Goal: Entertainment & Leisure: Consume media (video, audio)

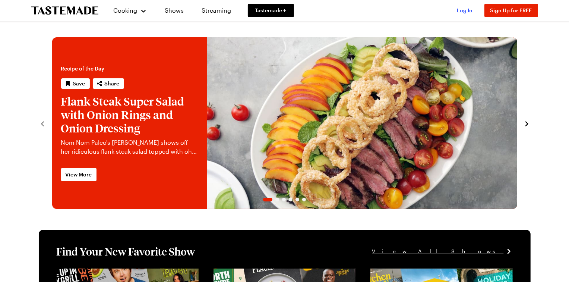
click at [469, 10] on span "Log In" at bounding box center [465, 10] width 16 height 6
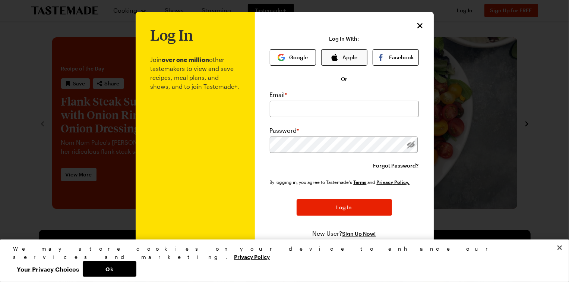
click at [350, 58] on button "Apple" at bounding box center [344, 57] width 46 height 16
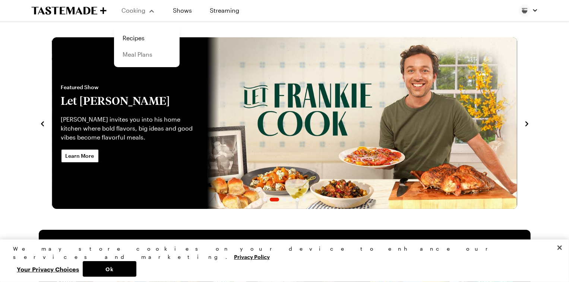
click at [137, 55] on link "Meal Plans" at bounding box center [146, 54] width 57 height 16
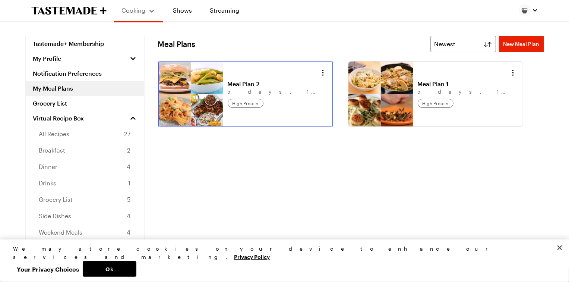
click at [256, 80] on link "Meal Plan 2" at bounding box center [274, 83] width 92 height 7
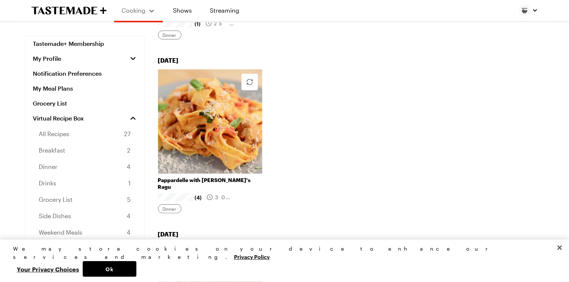
scroll to position [446, 0]
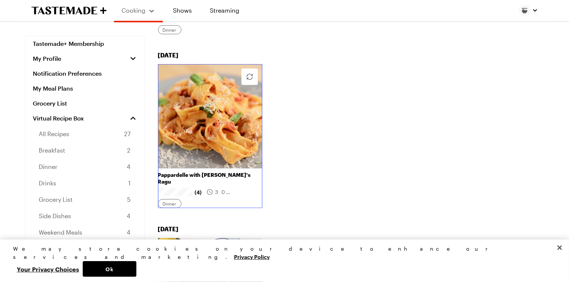
click at [232, 171] on link "Pappardelle with [PERSON_NAME]'s Ragu" at bounding box center [210, 177] width 104 height 13
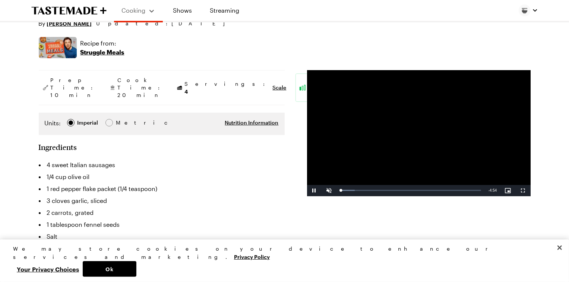
scroll to position [110, 0]
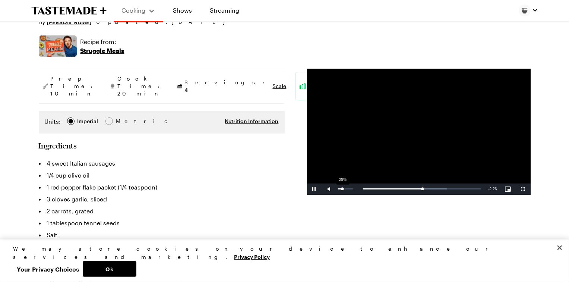
click at [342, 189] on div "29%" at bounding box center [345, 188] width 15 height 1
drag, startPoint x: 412, startPoint y: 187, endPoint x: 339, endPoint y: 211, distance: 77.5
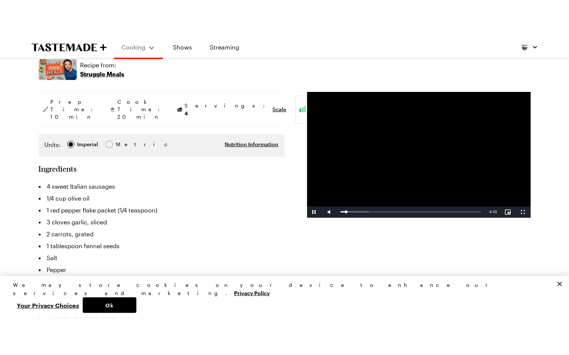
scroll to position [123, 0]
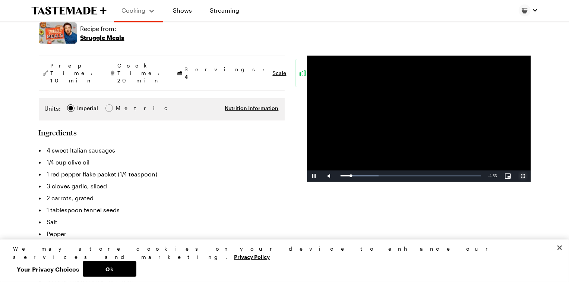
click at [524, 176] on span "Video Player" at bounding box center [523, 176] width 15 height 0
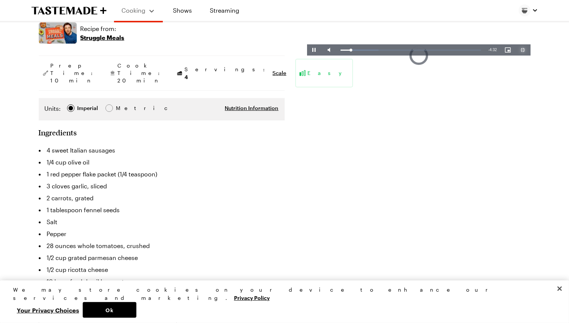
type textarea "x"
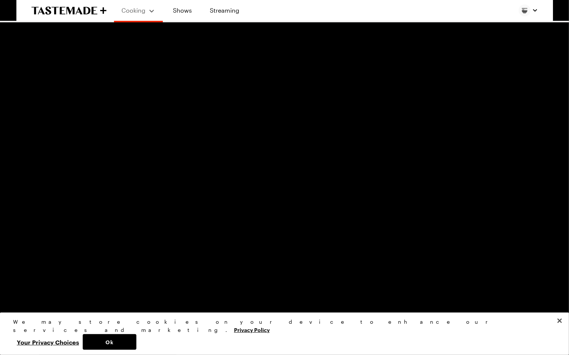
click at [554, 281] on button "Exit Fullscreen" at bounding box center [561, 349] width 15 height 11
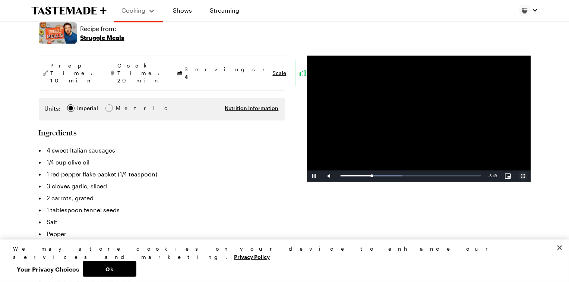
type textarea "x"
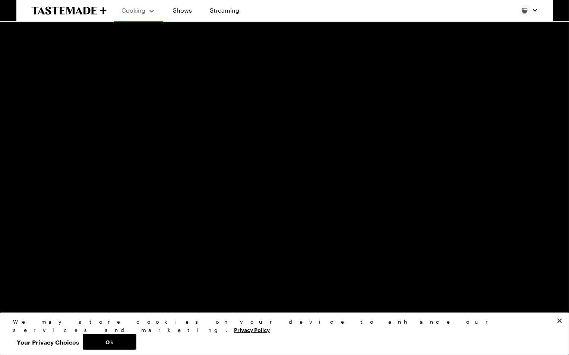
click at [7, 281] on span "Video Player" at bounding box center [7, 350] width 15 height 0
click at [0, 281] on button "Play" at bounding box center [7, 349] width 15 height 11
click at [38, 281] on div "Loaded : 100.00% 0:03 4:25" at bounding box center [276, 349] width 493 height 11
drag, startPoint x: 38, startPoint y: 351, endPoint x: 29, endPoint y: 349, distance: 8.7
click at [29, 281] on div "Play Unmute 0% Current Time 0:02 / Duration 4:53 Loaded : 0.00% 0:00 0:02 Strea…" at bounding box center [284, 349] width 569 height 11
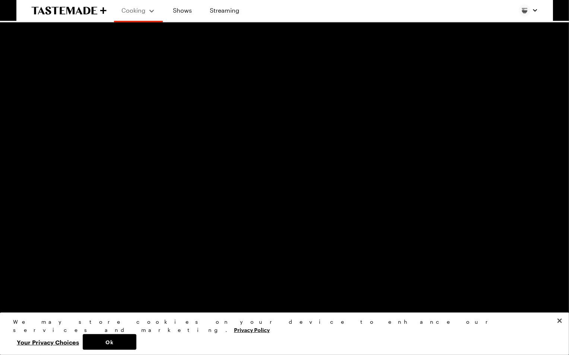
click at [35, 281] on div "0:01" at bounding box center [35, 350] width 2 height 2
click at [38, 281] on div "49%" at bounding box center [38, 349] width 19 height 11
click at [40, 281] on div "59%" at bounding box center [38, 349] width 15 height 1
click at [60, 281] on div "Loaded : 17.05% 0:15 0:06" at bounding box center [276, 349] width 493 height 11
click at [38, 281] on div "Loaded : 20.45% 0:02 0:17" at bounding box center [277, 350] width 486 height 2
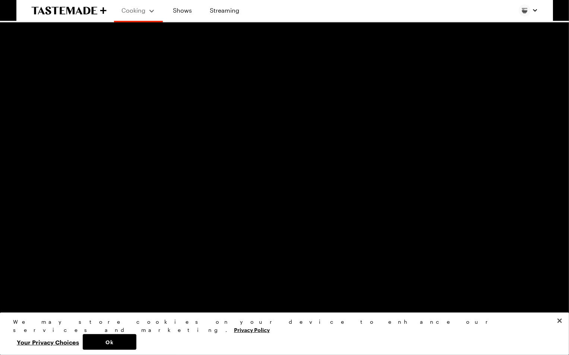
click at [7, 281] on span "Video Player" at bounding box center [7, 350] width 15 height 0
